Goal: Task Accomplishment & Management: Complete application form

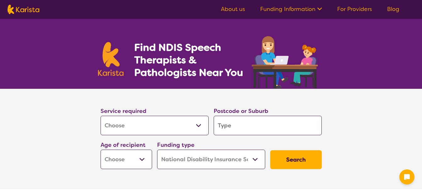
select select "[MEDICAL_DATA]"
select select "NDIS"
select select "[MEDICAL_DATA]"
select select "NDIS"
click at [249, 119] on input "search" at bounding box center [268, 125] width 108 height 19
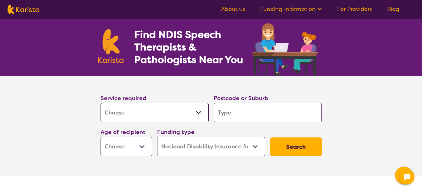
scroll to position [4, 0]
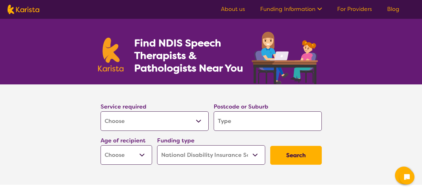
click at [201, 126] on select "Allied Health Assistant Assessment ([MEDICAL_DATA] or [MEDICAL_DATA]) Behaviour…" at bounding box center [154, 120] width 108 height 19
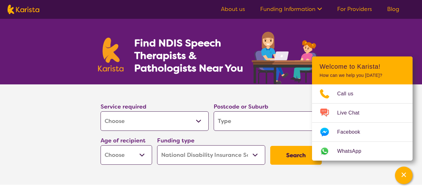
click at [200, 125] on select "Allied Health Assistant Assessment ([MEDICAL_DATA] or [MEDICAL_DATA]) Behaviour…" at bounding box center [154, 120] width 108 height 19
click at [236, 117] on input "search" at bounding box center [268, 120] width 108 height 19
type input "b"
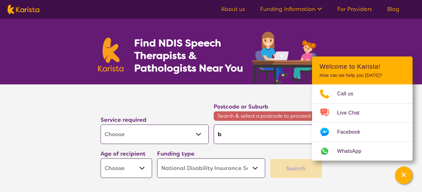
type input "be"
type input "ber"
type input "berw"
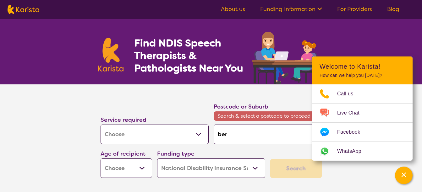
type input "berw"
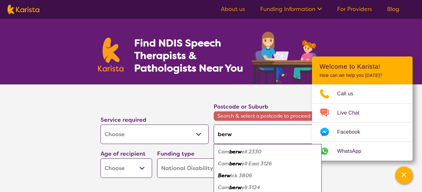
type input "berwi"
type input "berwic"
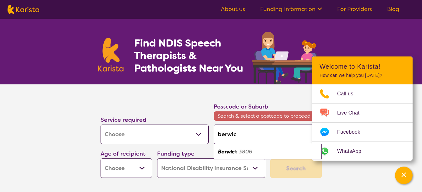
click at [247, 153] on em "k 3806" at bounding box center [243, 152] width 17 height 7
type input "3806"
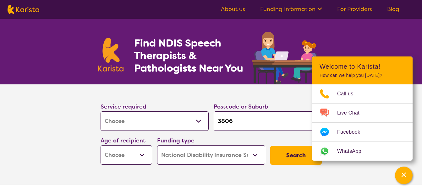
click at [114, 155] on select "Early Childhood - 0 to 9 Child - 10 to 11 Adolescent - 12 to 17 Adult - 18 to 6…" at bounding box center [125, 154] width 51 height 19
select select "CH"
click at [100, 145] on select "Early Childhood - 0 to 9 Child - 10 to 11 Adolescent - 12 to 17 Adult - 18 to 6…" at bounding box center [125, 154] width 51 height 19
select select "CH"
click at [286, 154] on button "Search" at bounding box center [295, 155] width 51 height 19
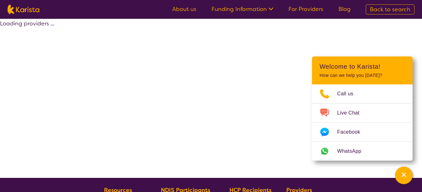
select select "by_score"
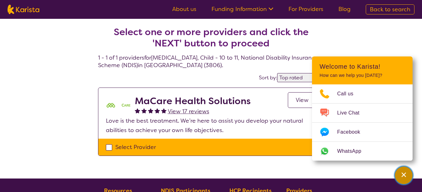
click at [404, 174] on icon "Channel Menu" at bounding box center [403, 175] width 4 height 4
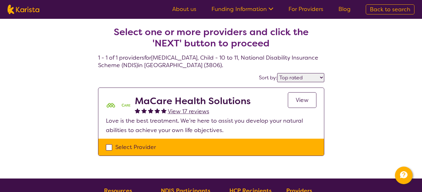
click at [211, 103] on h2 "MaCare Health Solutions" at bounding box center [193, 100] width 116 height 11
click at [109, 147] on div "Select Provider" at bounding box center [211, 147] width 210 height 9
checkbox input "true"
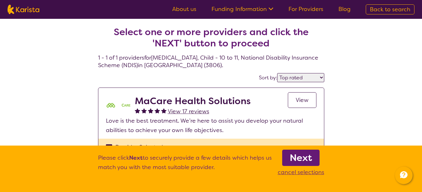
click at [299, 156] on b "Next" at bounding box center [300, 158] width 22 height 13
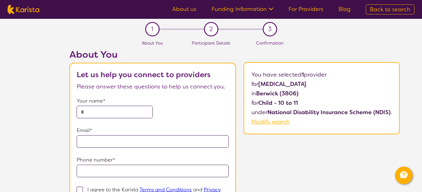
select select "by_score"
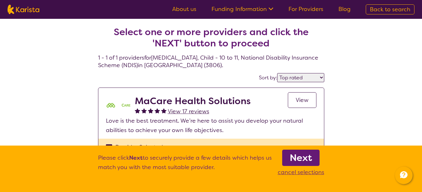
select select "[MEDICAL_DATA]"
select select "CH"
select select "NDIS"
select select "[MEDICAL_DATA]"
select select "CH"
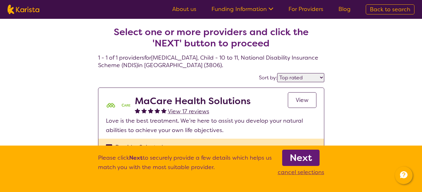
select select "NDIS"
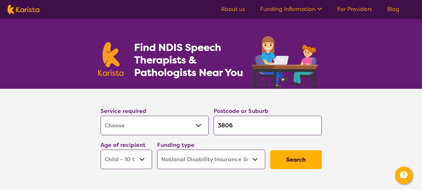
scroll to position [4, 0]
